Goal: Check status: Check status

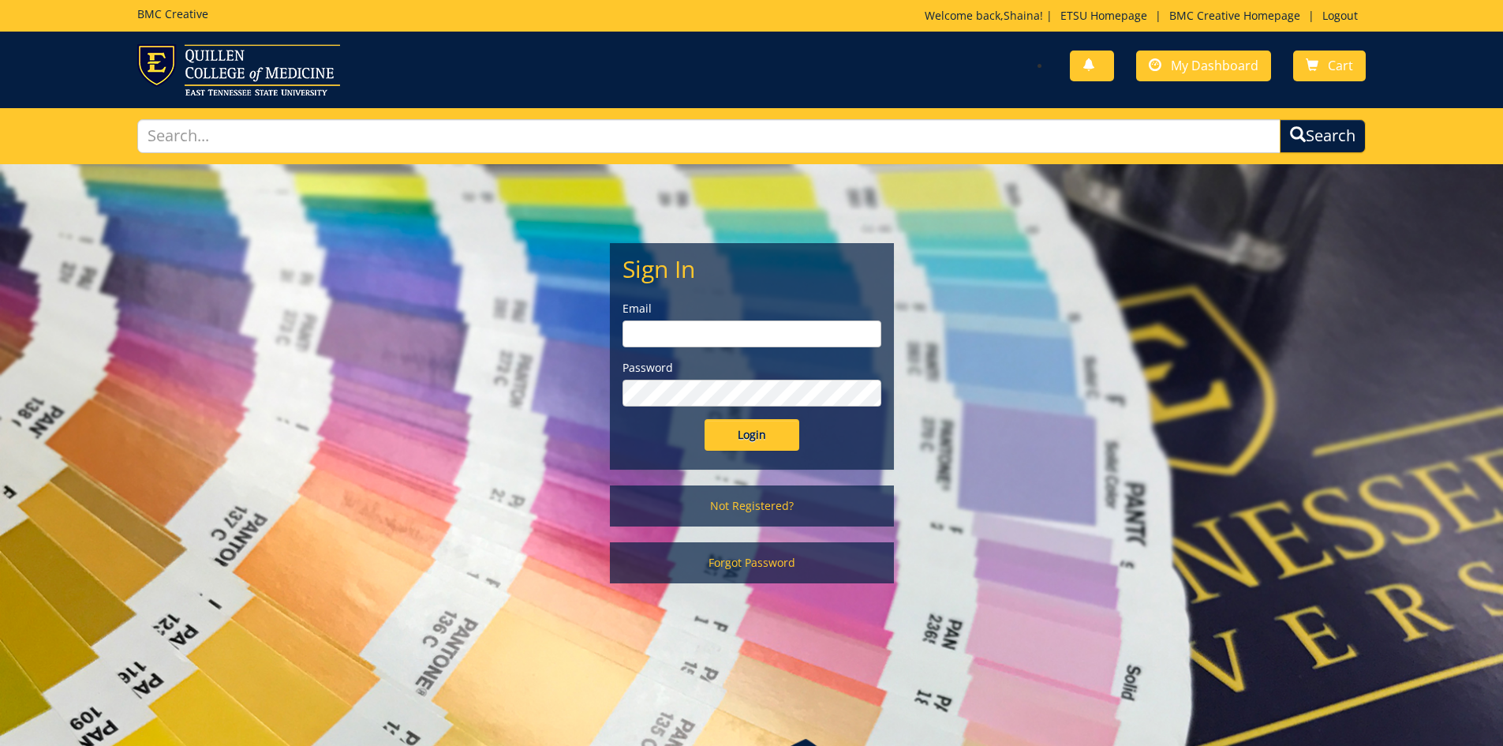
type input "[EMAIL_ADDRESS][DOMAIN_NAME]"
click at [782, 430] on input "Login" at bounding box center [752, 435] width 95 height 32
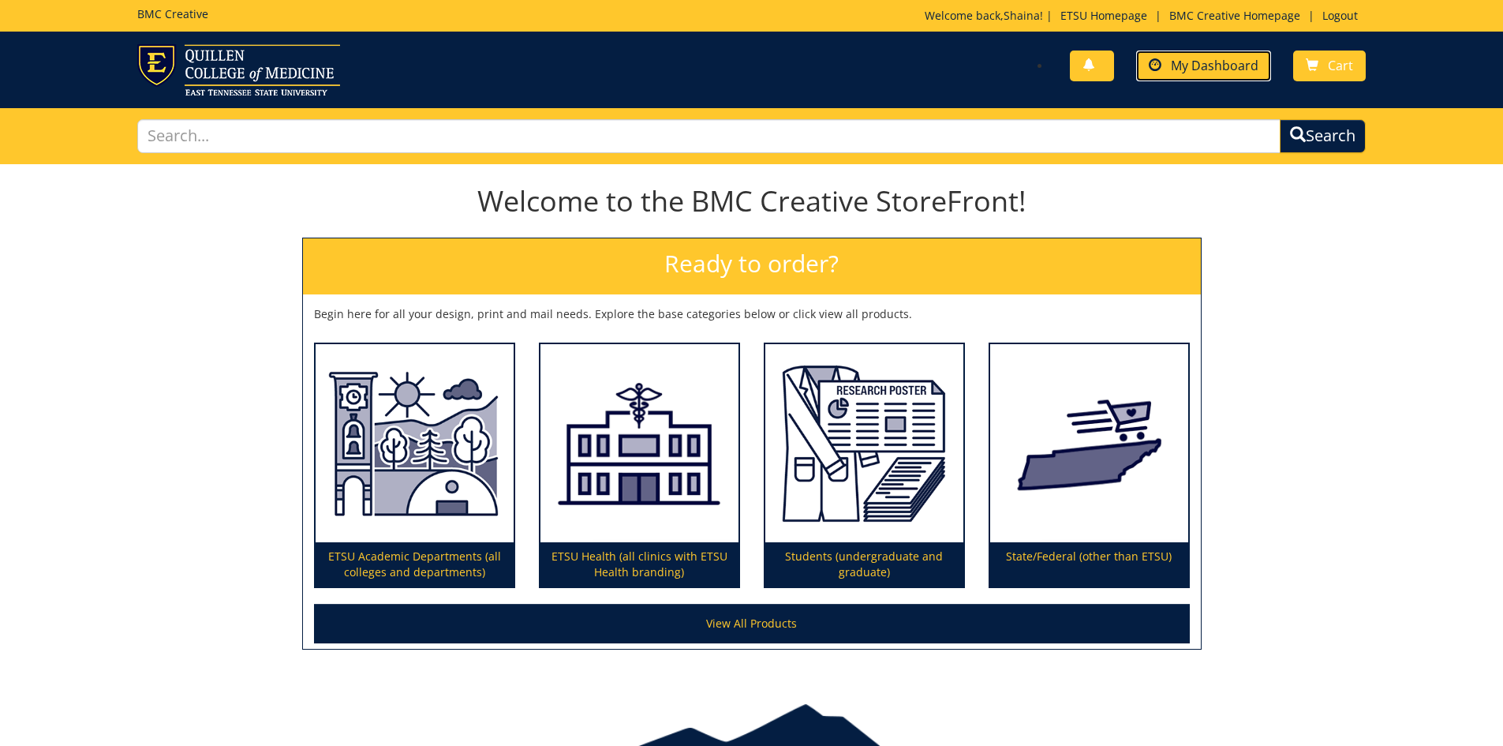
click at [1227, 50] on link "My Dashboard" at bounding box center [1203, 65] width 135 height 31
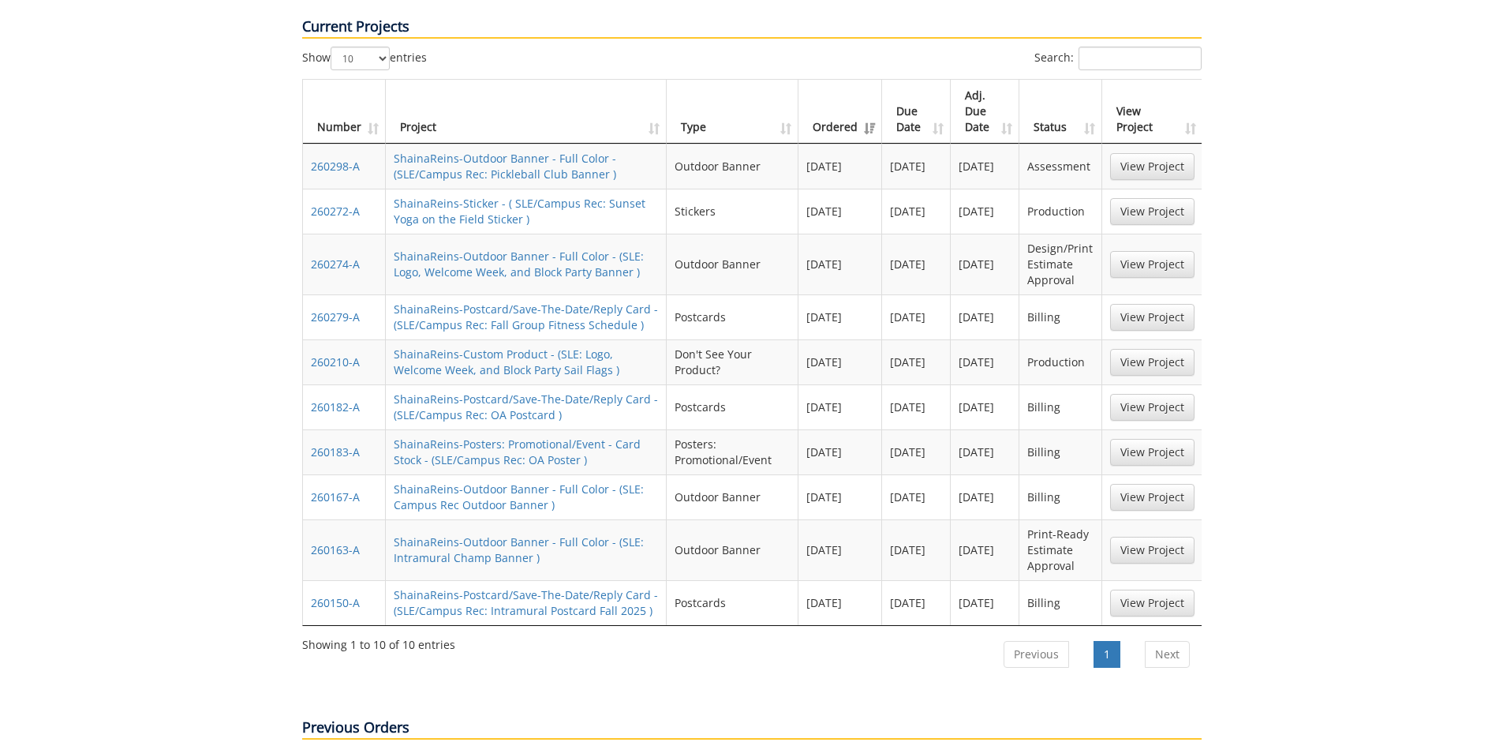
scroll to position [710, 0]
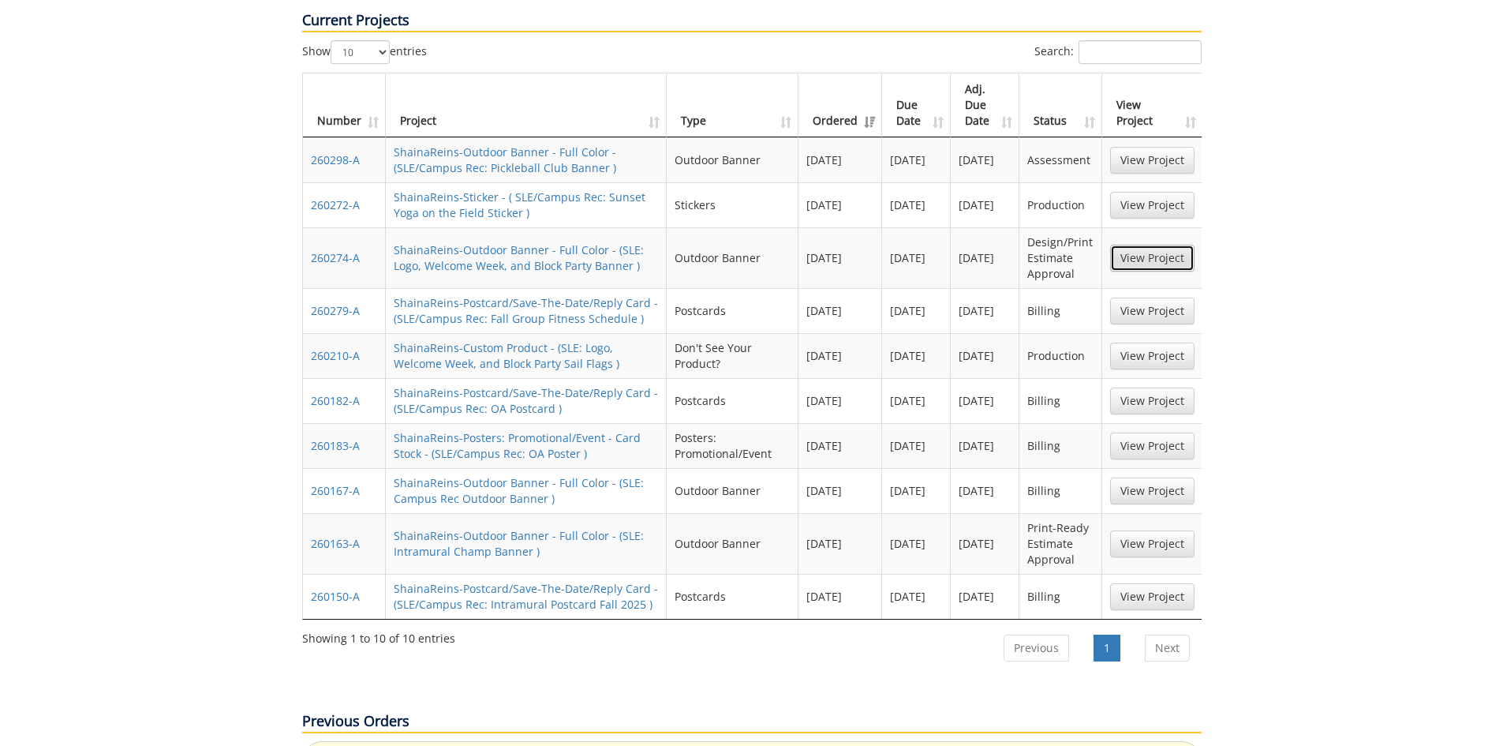
click at [1139, 245] on link "View Project" at bounding box center [1152, 258] width 84 height 27
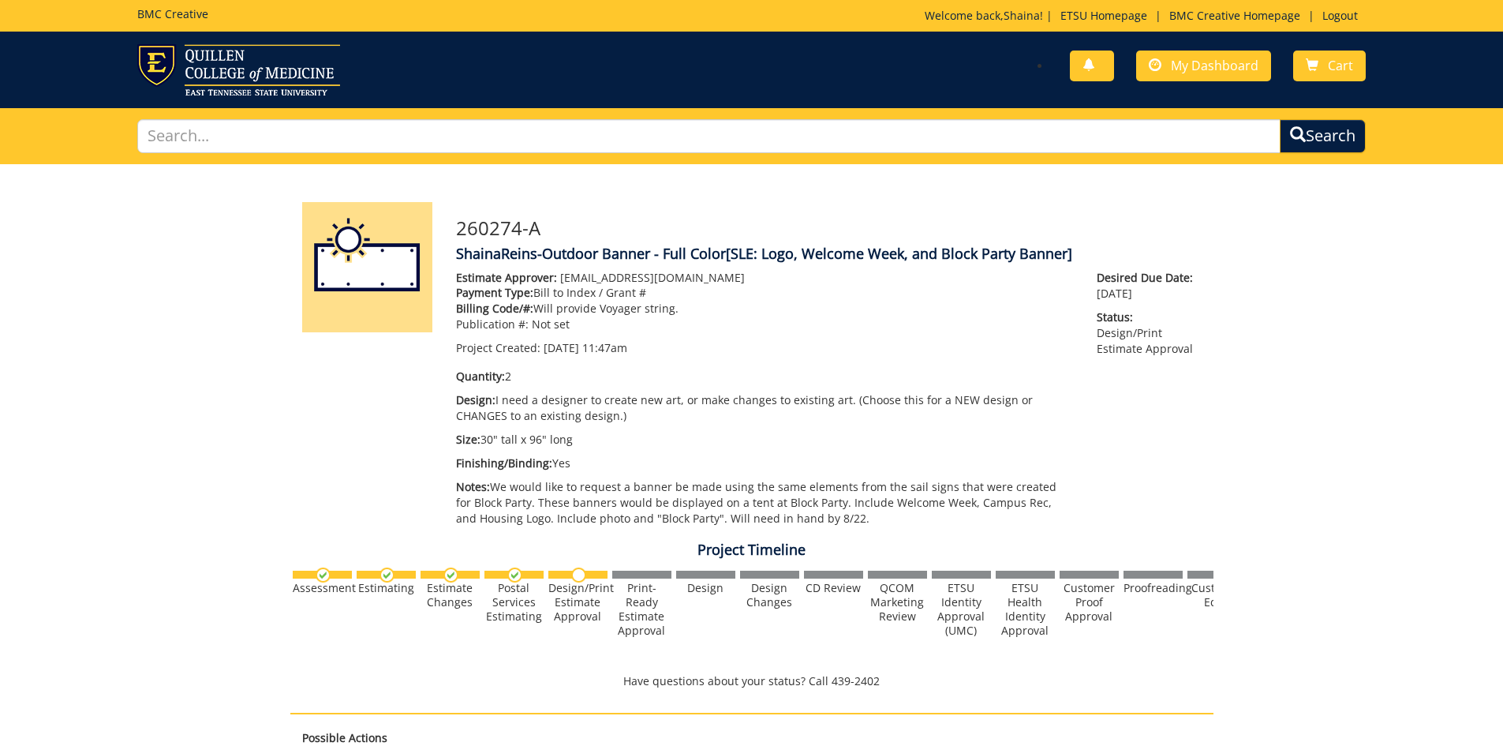
scroll to position [552, 0]
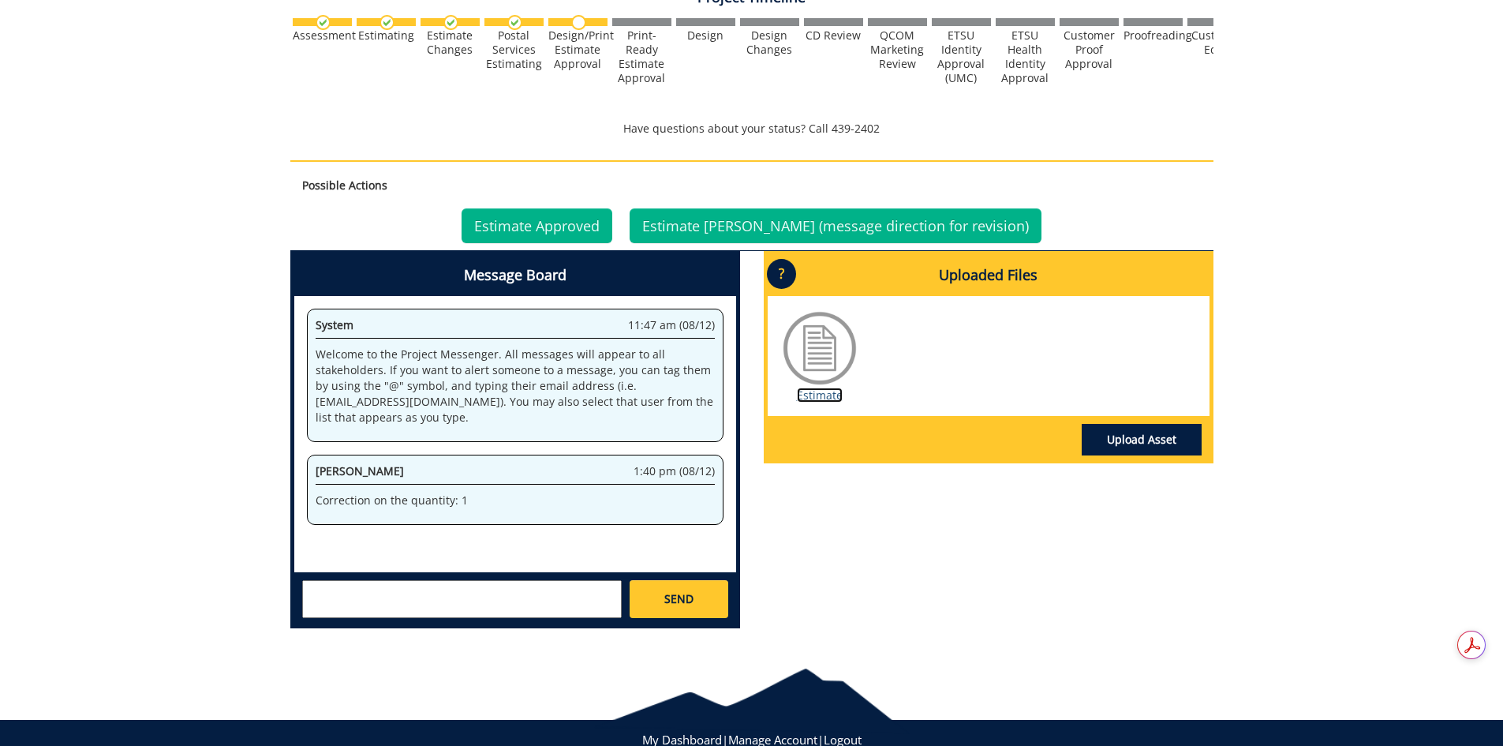
click at [820, 389] on link "Estimate" at bounding box center [820, 394] width 46 height 15
click at [592, 230] on link "Estimate Approved" at bounding box center [537, 225] width 151 height 35
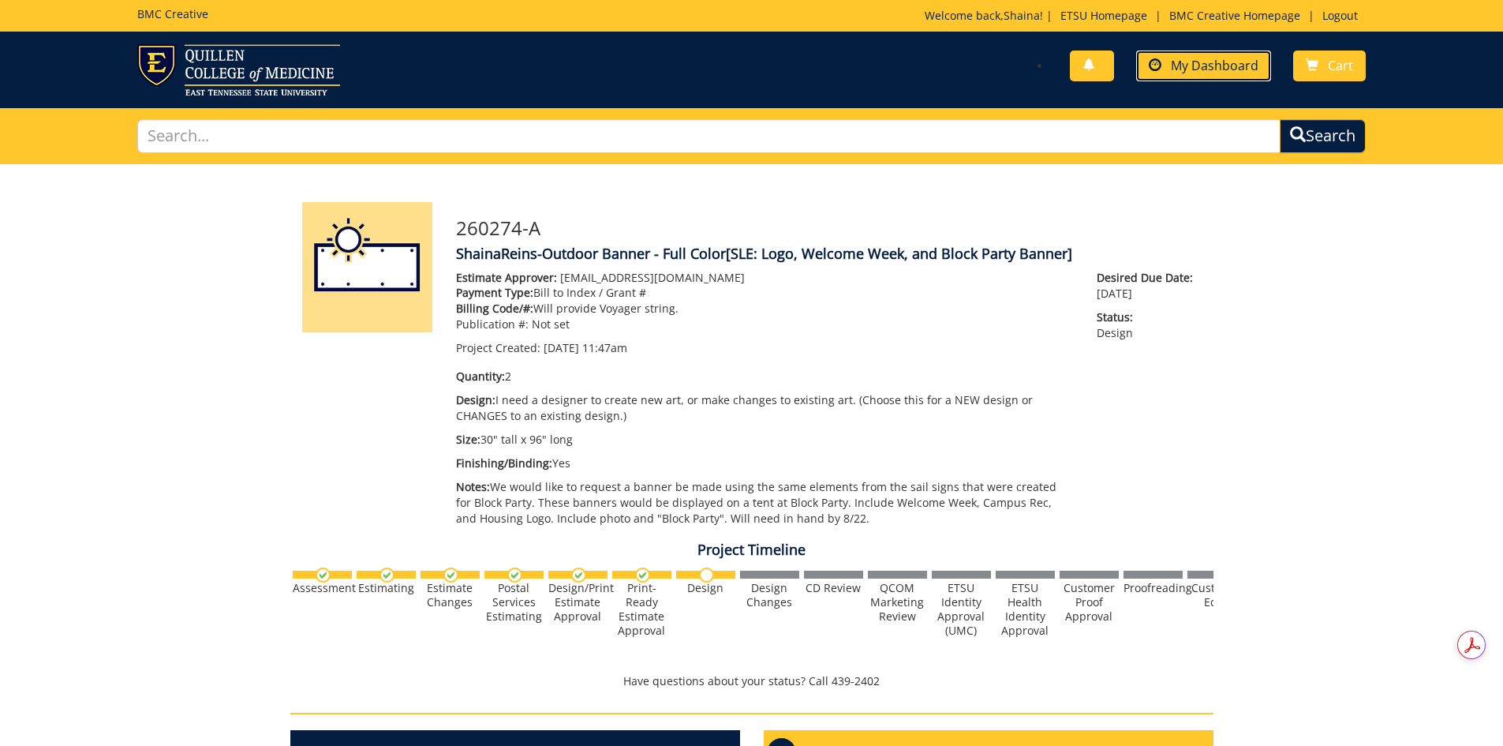
click at [1208, 58] on span "My Dashboard" at bounding box center [1215, 65] width 88 height 17
